Goal: Task Accomplishment & Management: Manage account settings

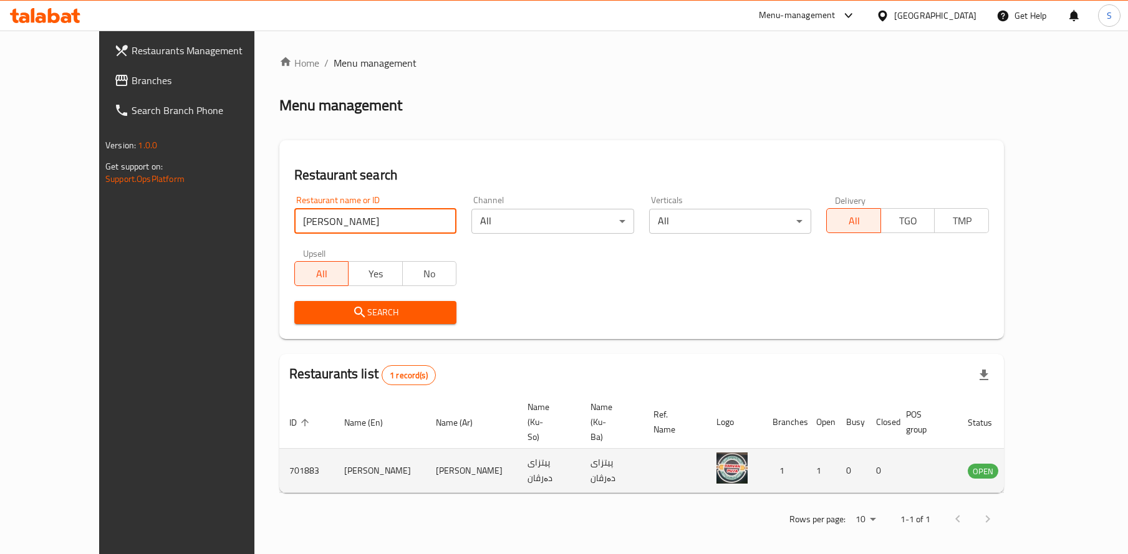
click at [1056, 463] on link "enhanced table" at bounding box center [1044, 470] width 23 height 15
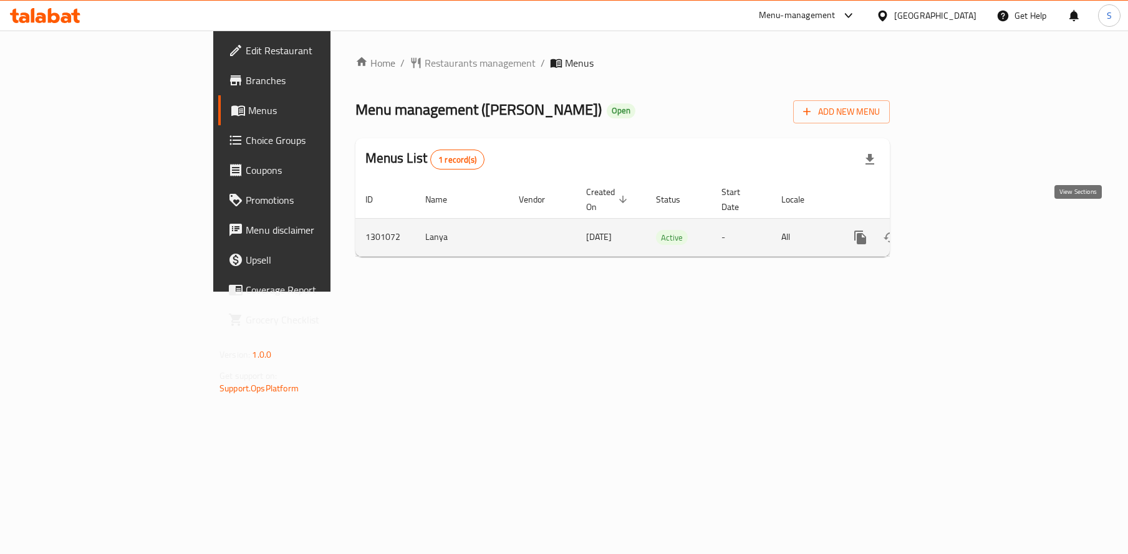
click at [958, 230] on icon "enhanced table" at bounding box center [950, 237] width 15 height 15
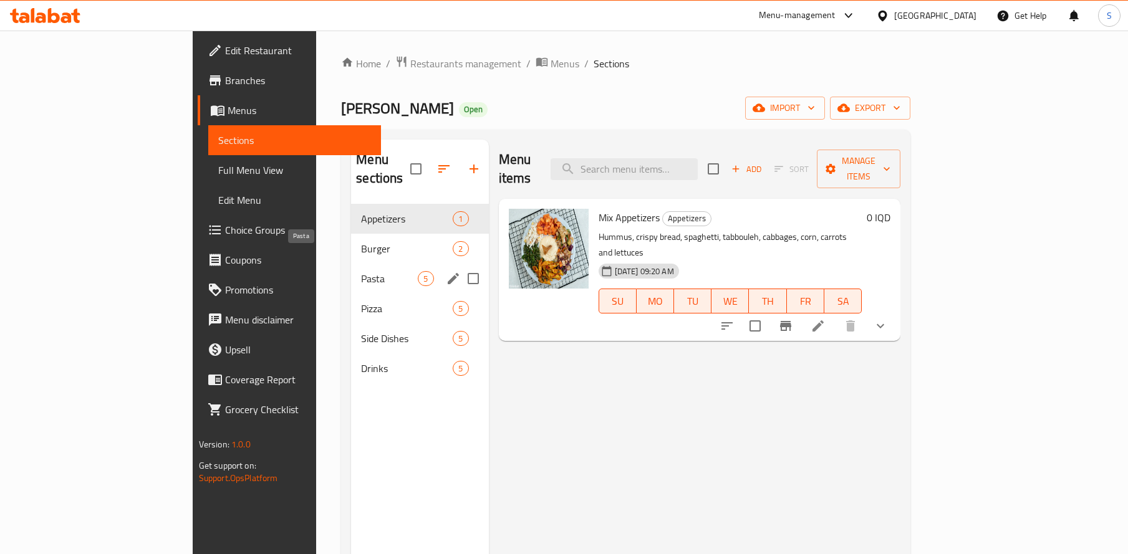
click at [361, 271] on span "Pasta" at bounding box center [389, 278] width 57 height 15
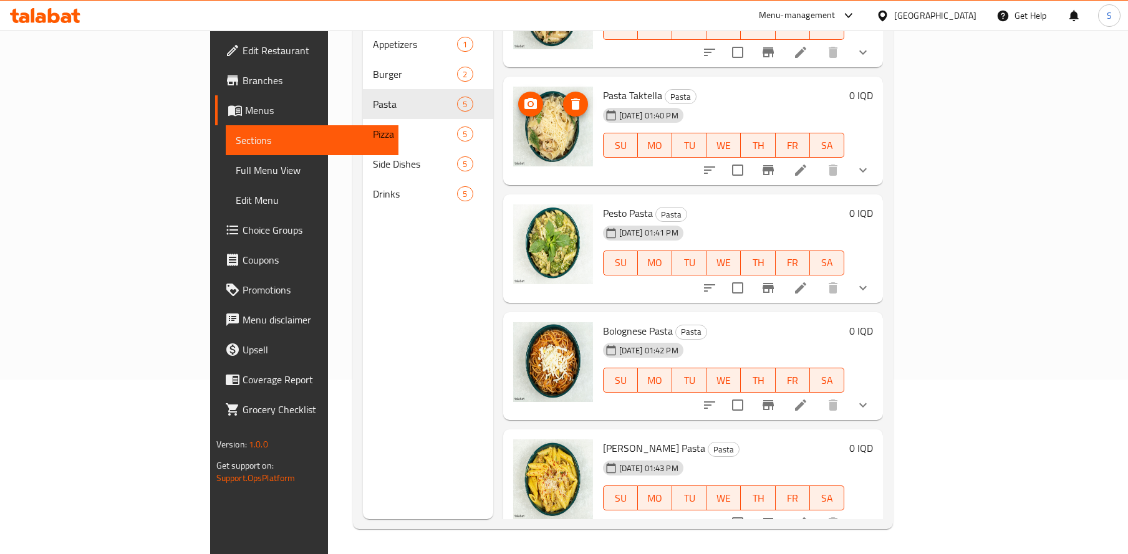
scroll to position [174, 0]
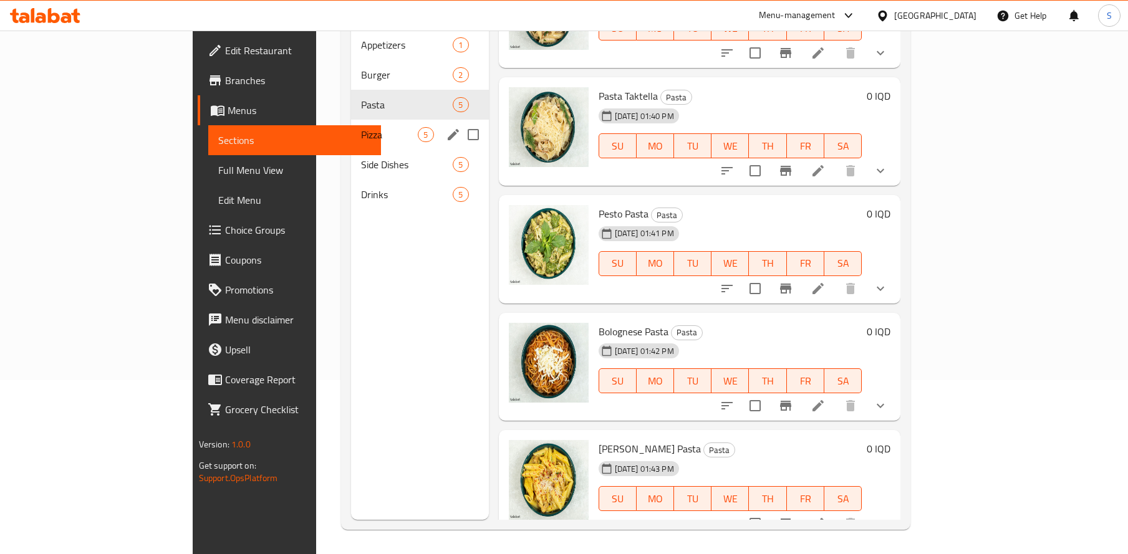
click at [361, 127] on span "Pizza" at bounding box center [389, 134] width 57 height 15
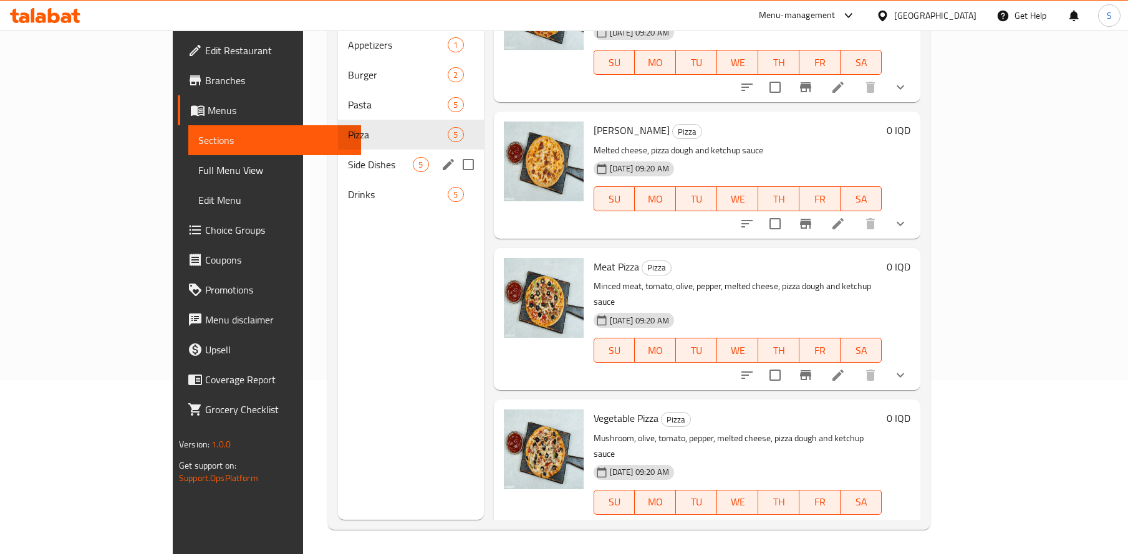
click at [348, 157] on span "Side Dishes" at bounding box center [380, 164] width 65 height 15
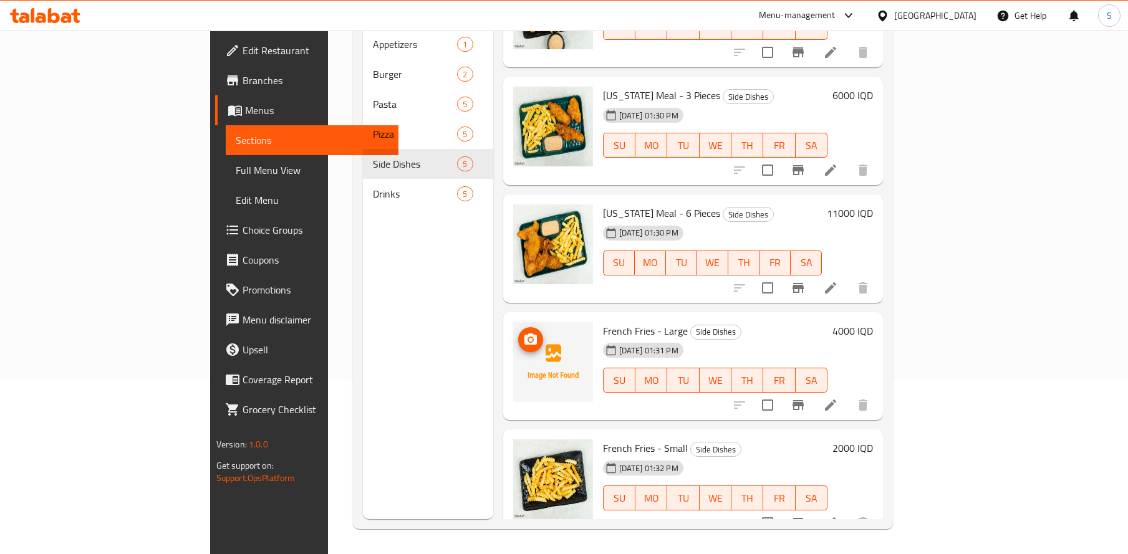
scroll to position [174, 0]
click at [513, 478] on img at bounding box center [553, 480] width 80 height 80
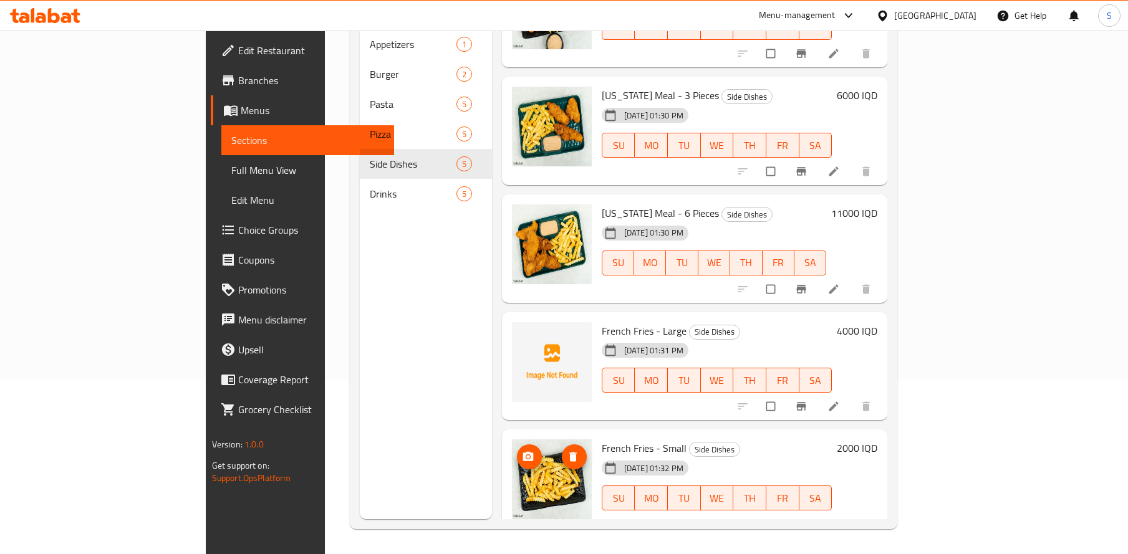
scroll to position [174, 0]
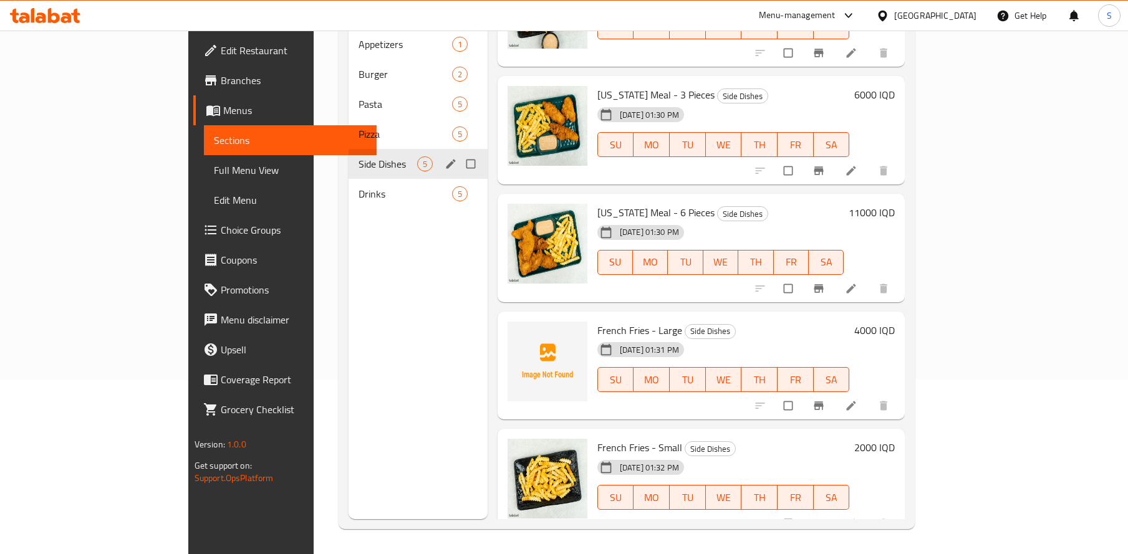
scroll to position [65, 0]
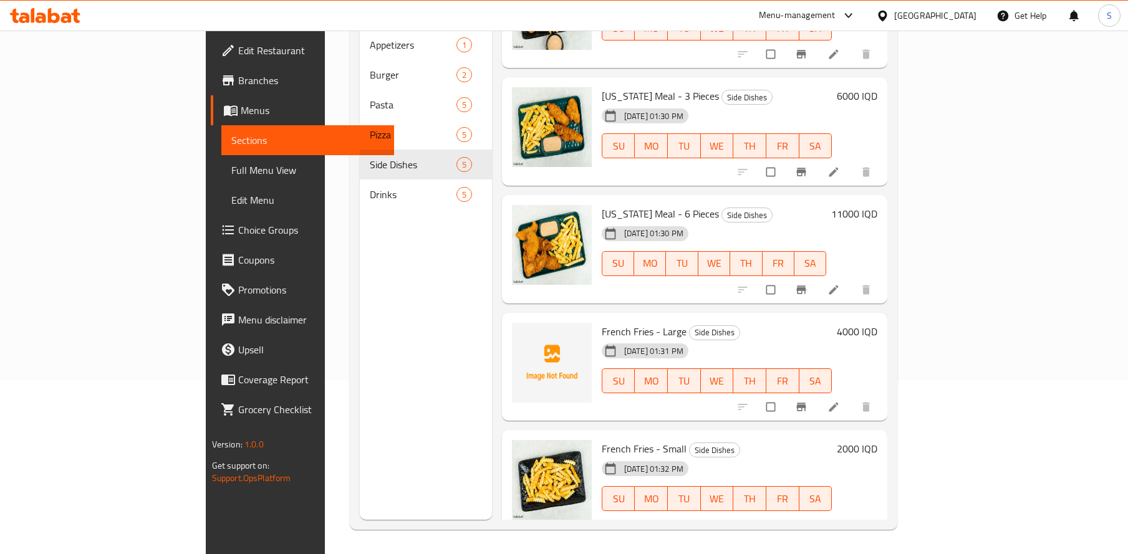
click at [517, 350] on img at bounding box center [552, 363] width 80 height 80
click at [512, 351] on img at bounding box center [552, 363] width 80 height 80
click at [522, 334] on icon "upload picture" at bounding box center [528, 340] width 12 height 12
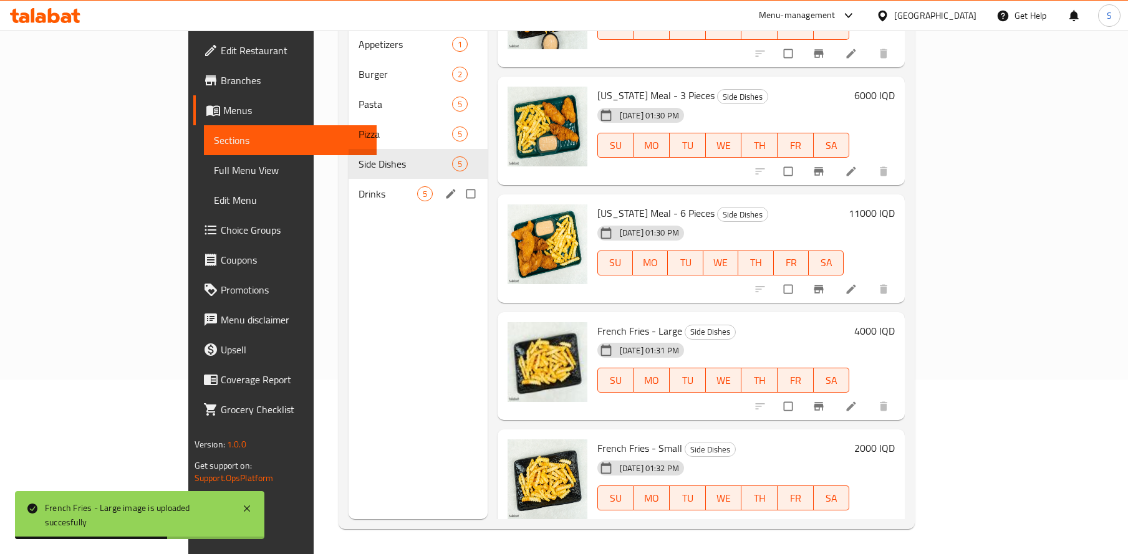
scroll to position [174, 0]
click at [358, 127] on span "Pizza" at bounding box center [387, 134] width 59 height 15
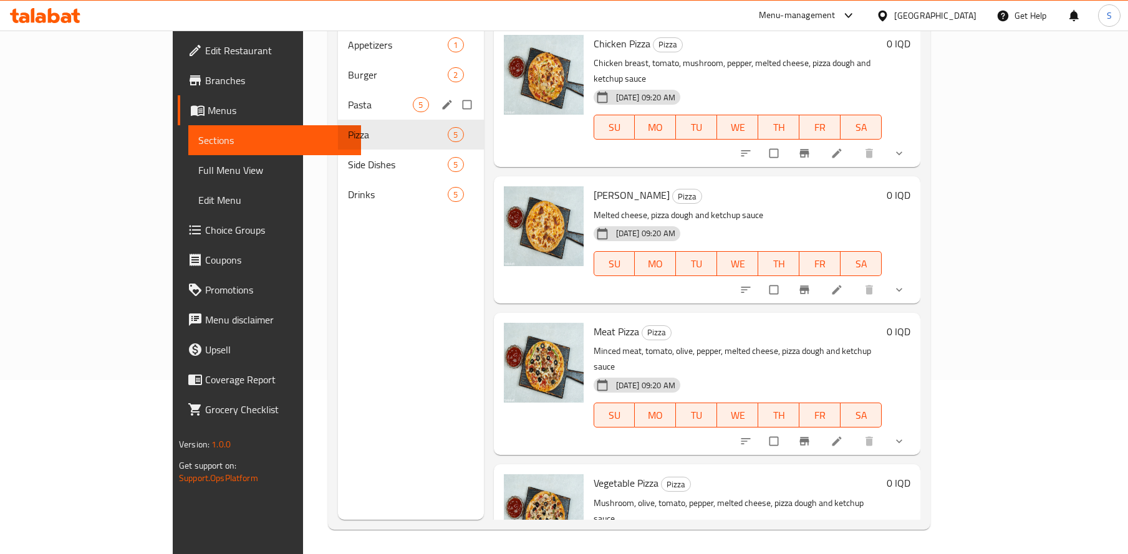
click at [348, 97] on span "Pasta" at bounding box center [380, 104] width 65 height 15
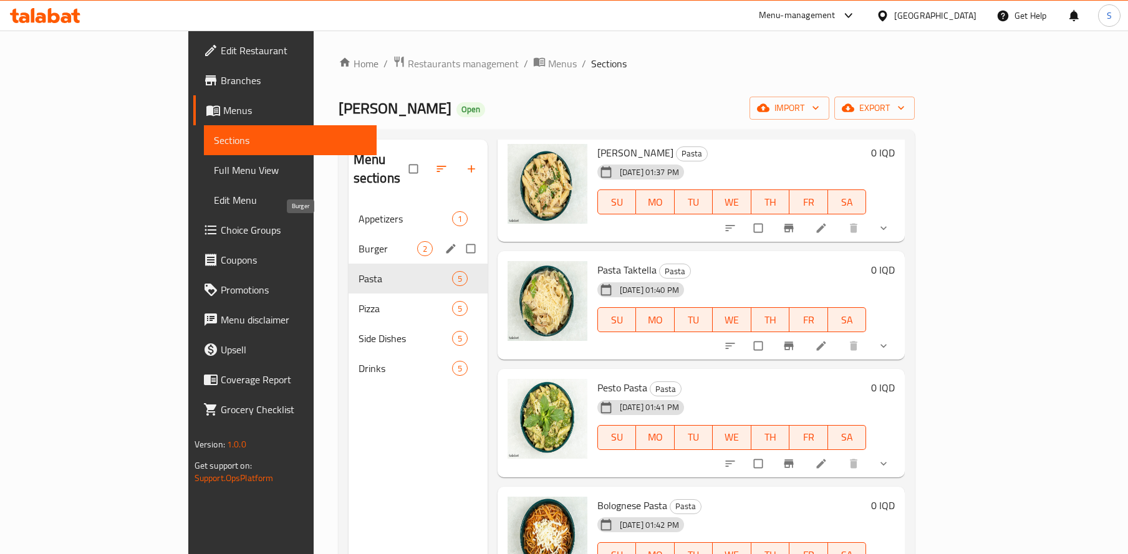
click at [358, 241] on span "Burger" at bounding box center [387, 248] width 59 height 15
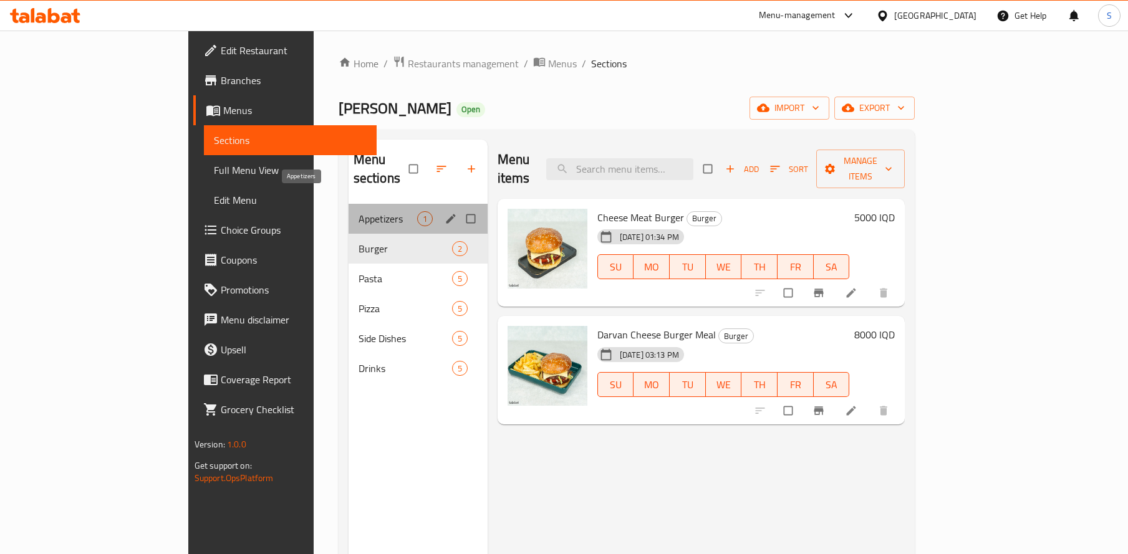
click at [358, 211] on span "Appetizers" at bounding box center [387, 218] width 59 height 15
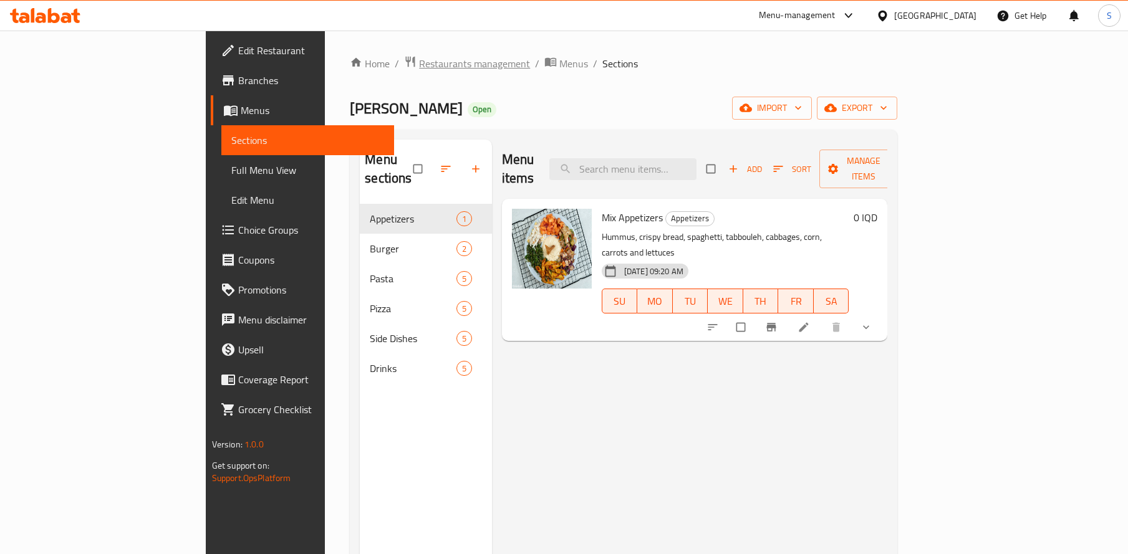
click at [419, 67] on span "Restaurants management" at bounding box center [474, 63] width 111 height 15
